Goal: Information Seeking & Learning: Learn about a topic

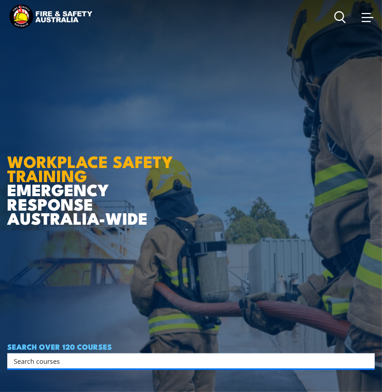
click at [365, 21] on span at bounding box center [366, 21] width 9 height 1
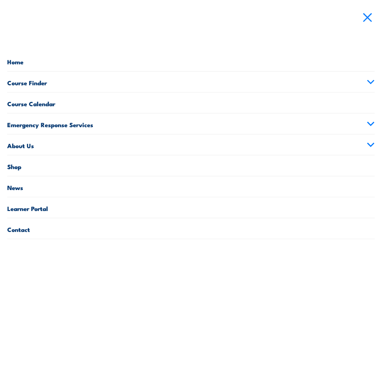
click at [46, 81] on link "Course Finder" at bounding box center [191, 82] width 368 height 21
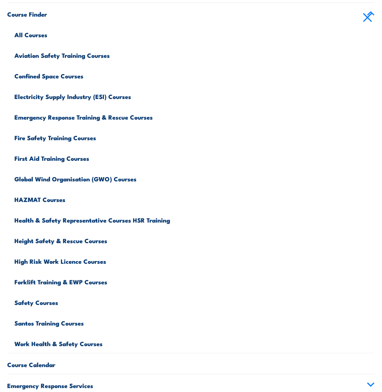
scroll to position [108, 0]
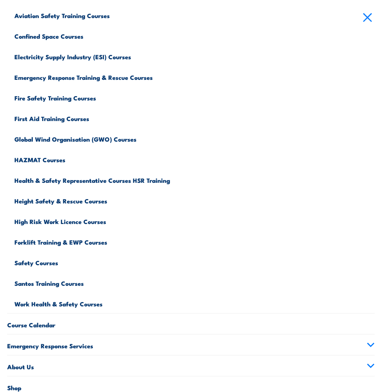
click at [42, 261] on link "Safety Courses" at bounding box center [194, 262] width 361 height 21
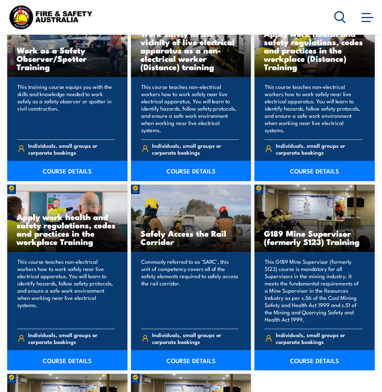
scroll to position [1048, 0]
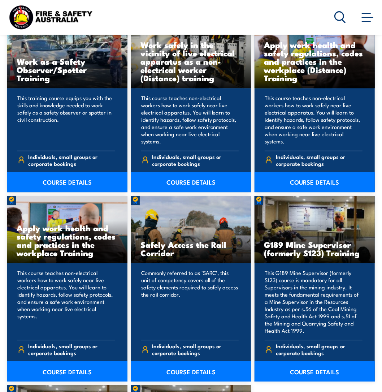
click at [340, 17] on icon at bounding box center [341, 17] width 12 height 12
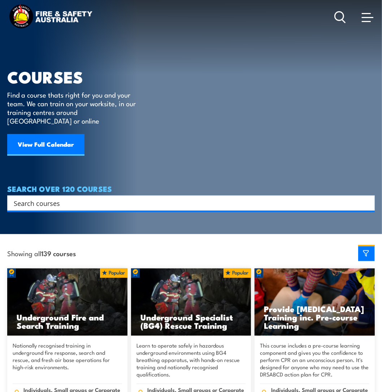
click at [28, 198] on input "Search input" at bounding box center [187, 203] width 346 height 11
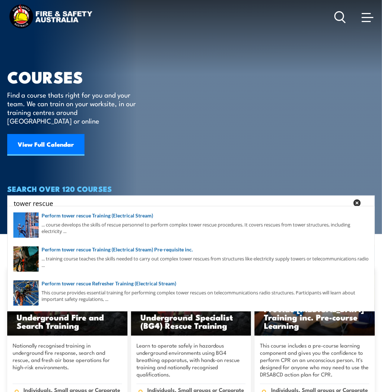
type input "tower rescue"
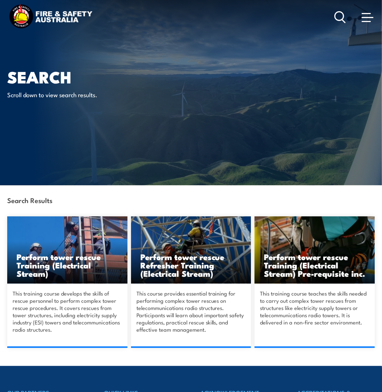
click at [179, 265] on h3 "Perform tower rescue Refresher Training (Electrical Stream)" at bounding box center [192, 265] width 102 height 25
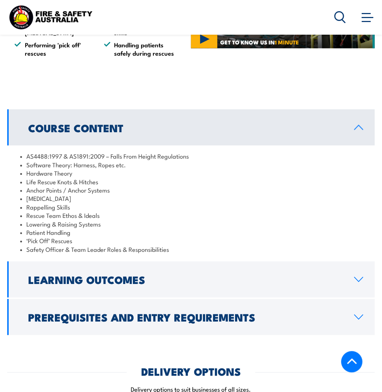
scroll to position [565, 0]
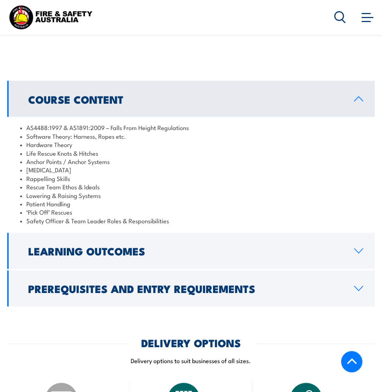
click at [163, 294] on h2 "Prerequisites and Entry Requirements" at bounding box center [185, 288] width 315 height 9
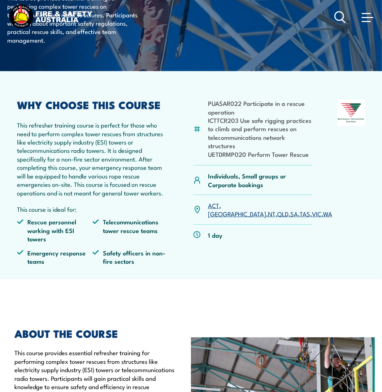
scroll to position [180, 0]
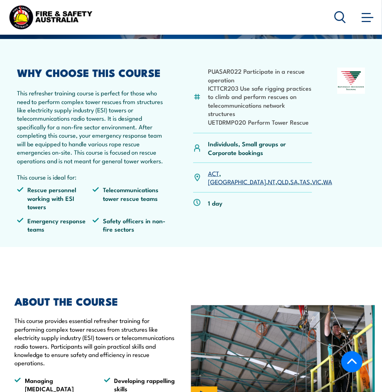
click at [291, 177] on link "SA" at bounding box center [295, 181] width 8 height 9
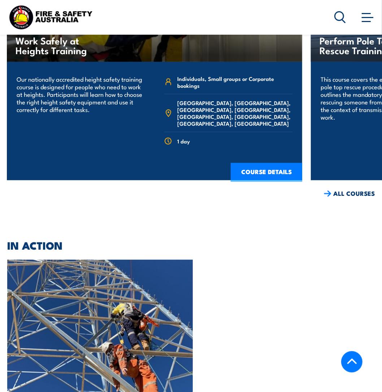
scroll to position [1590, 0]
